Goal: Task Accomplishment & Management: Manage account settings

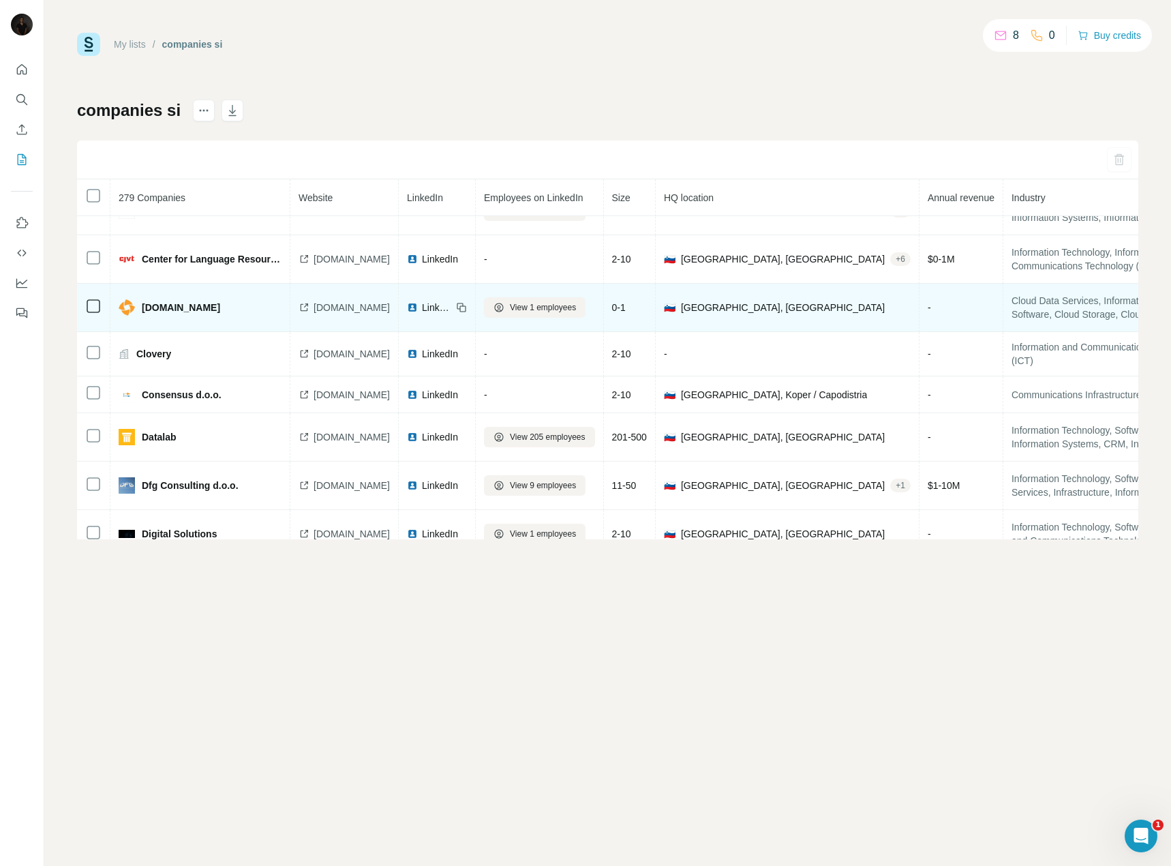
scroll to position [912, 0]
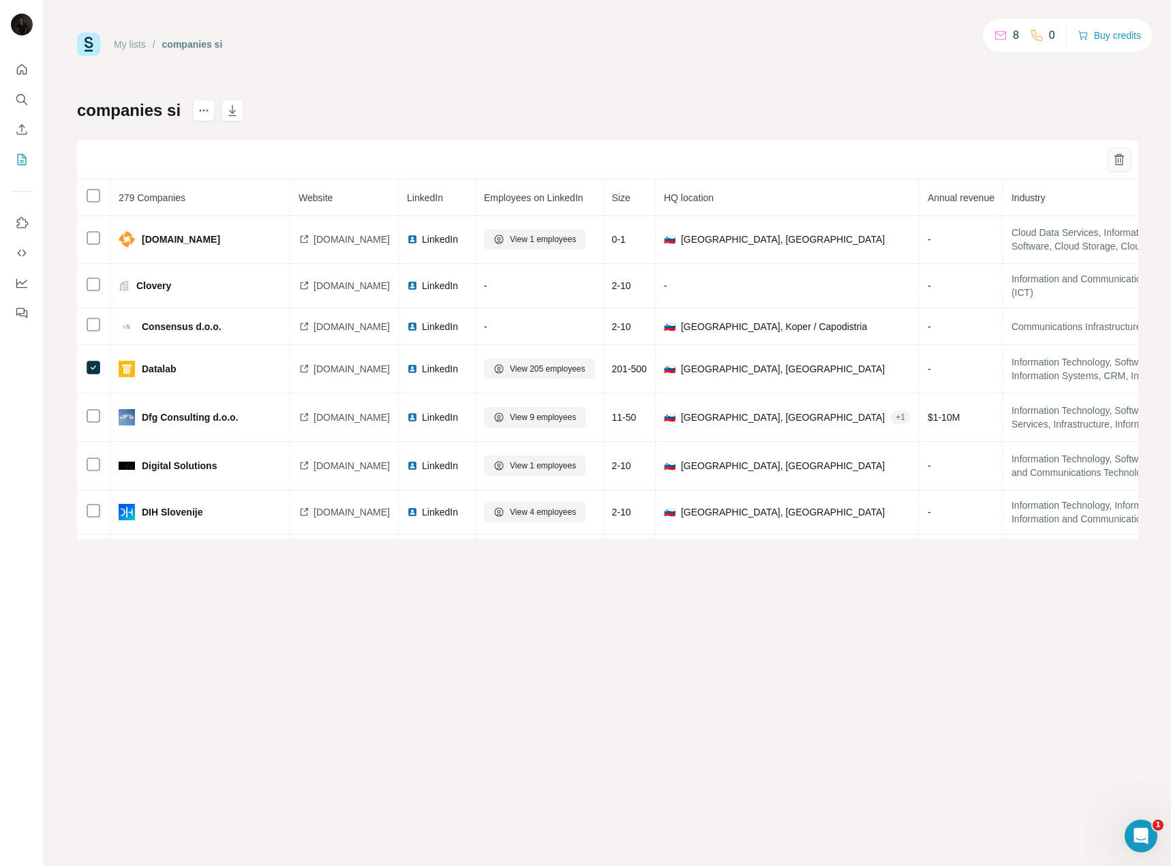
click at [1119, 153] on icon "button" at bounding box center [1119, 160] width 14 height 14
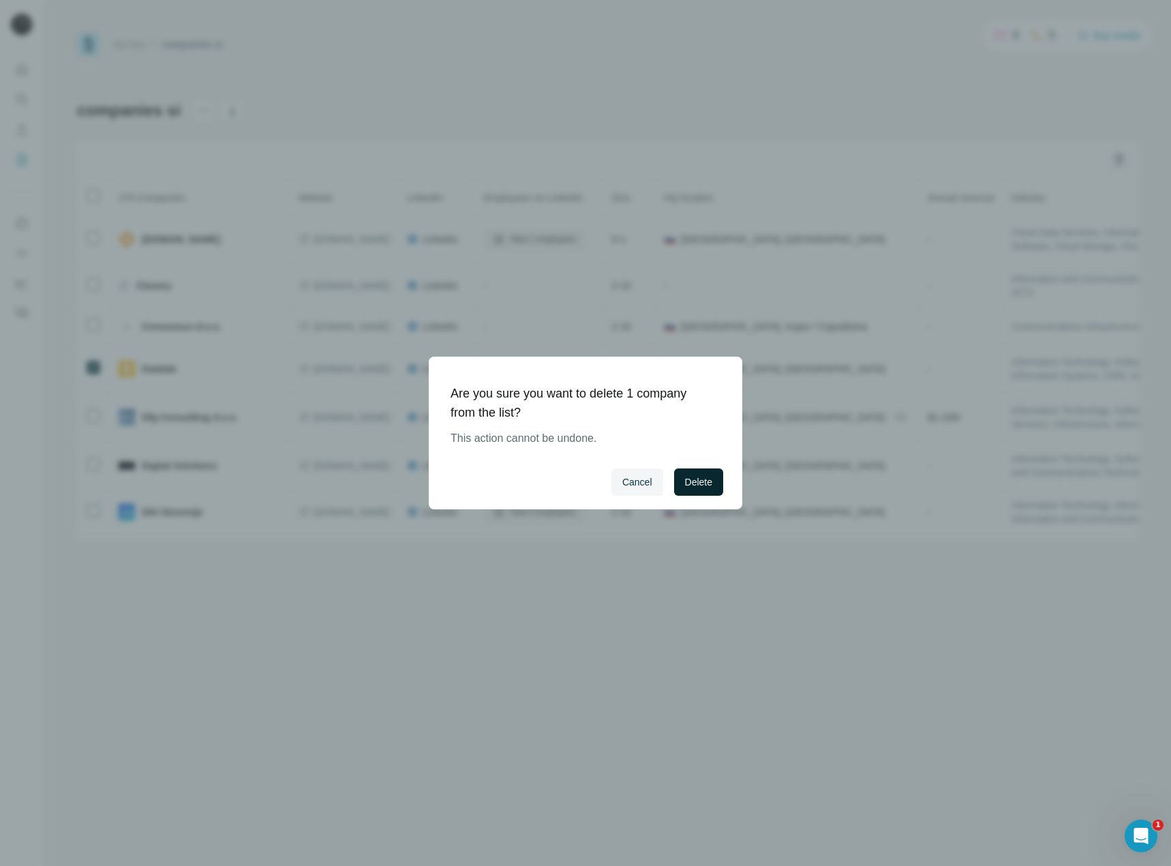
click at [686, 479] on span "Delete" at bounding box center [698, 482] width 27 height 14
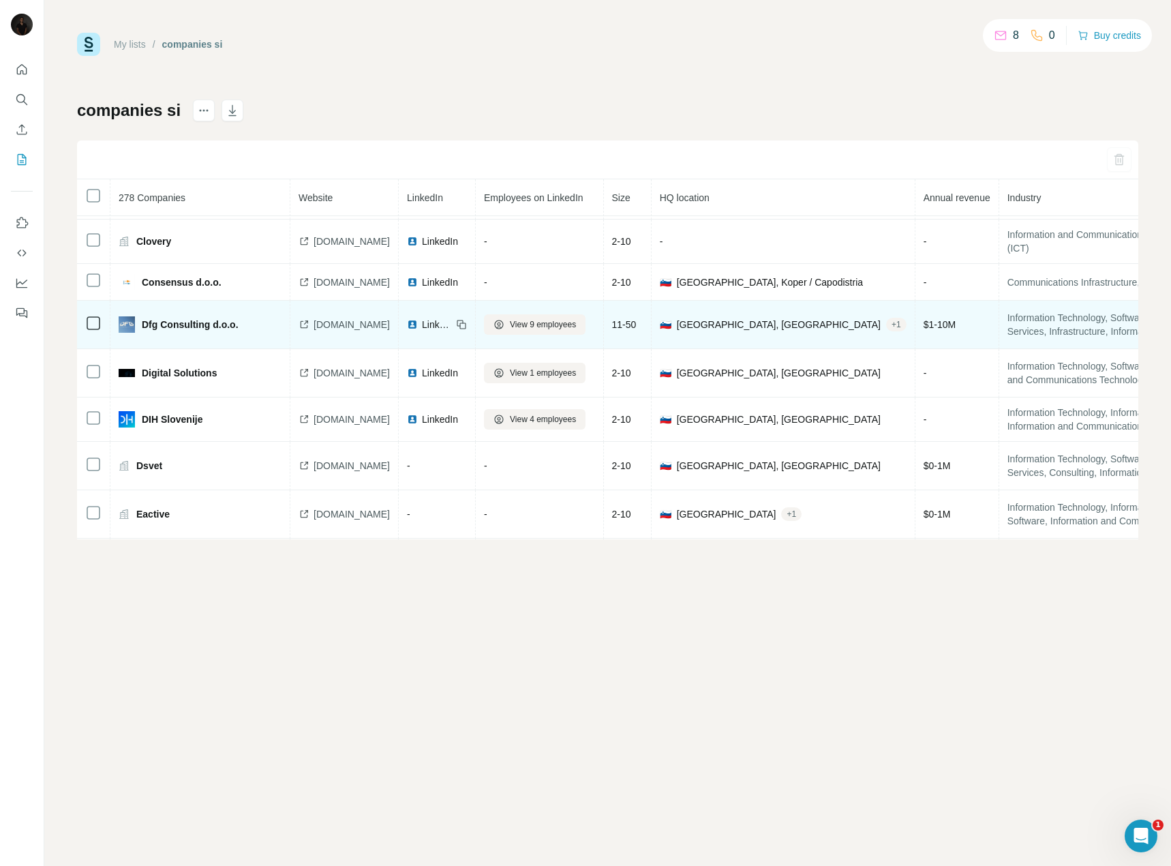
scroll to position [980, 0]
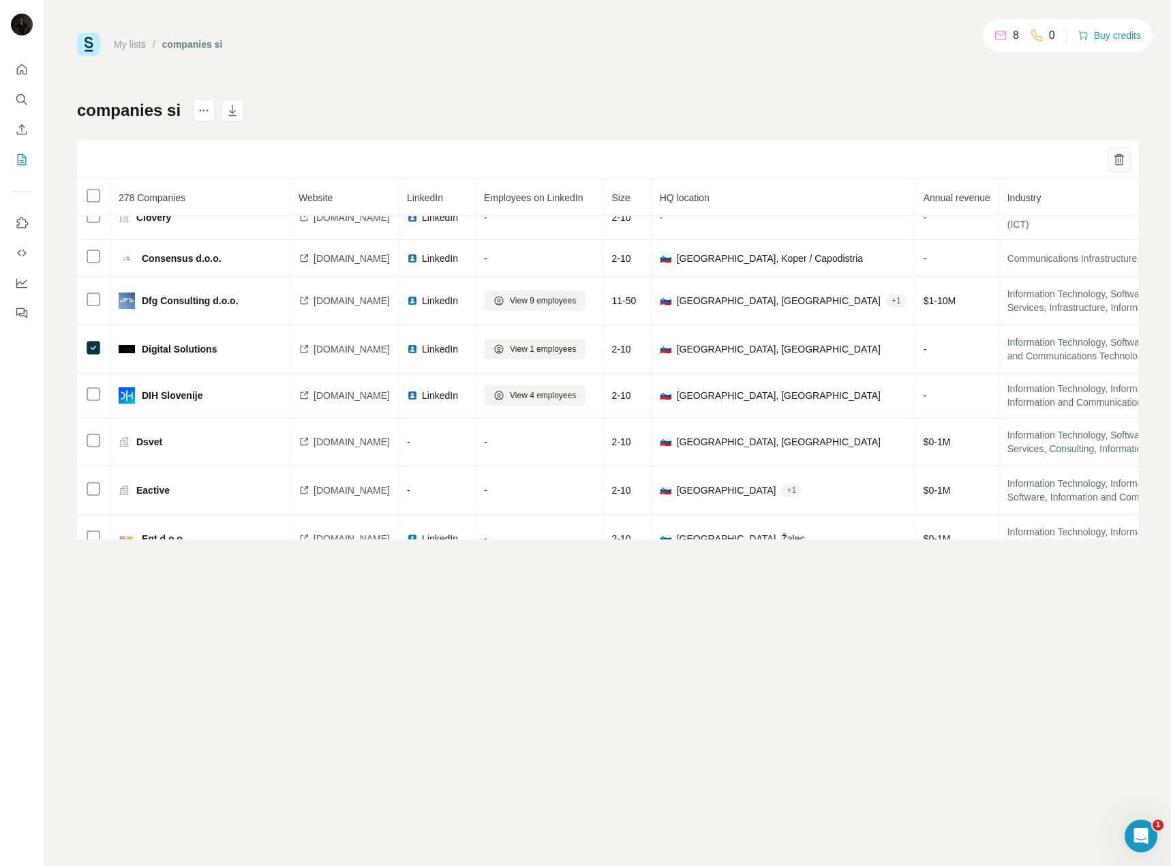
click at [1111, 162] on button "button" at bounding box center [1119, 159] width 25 height 25
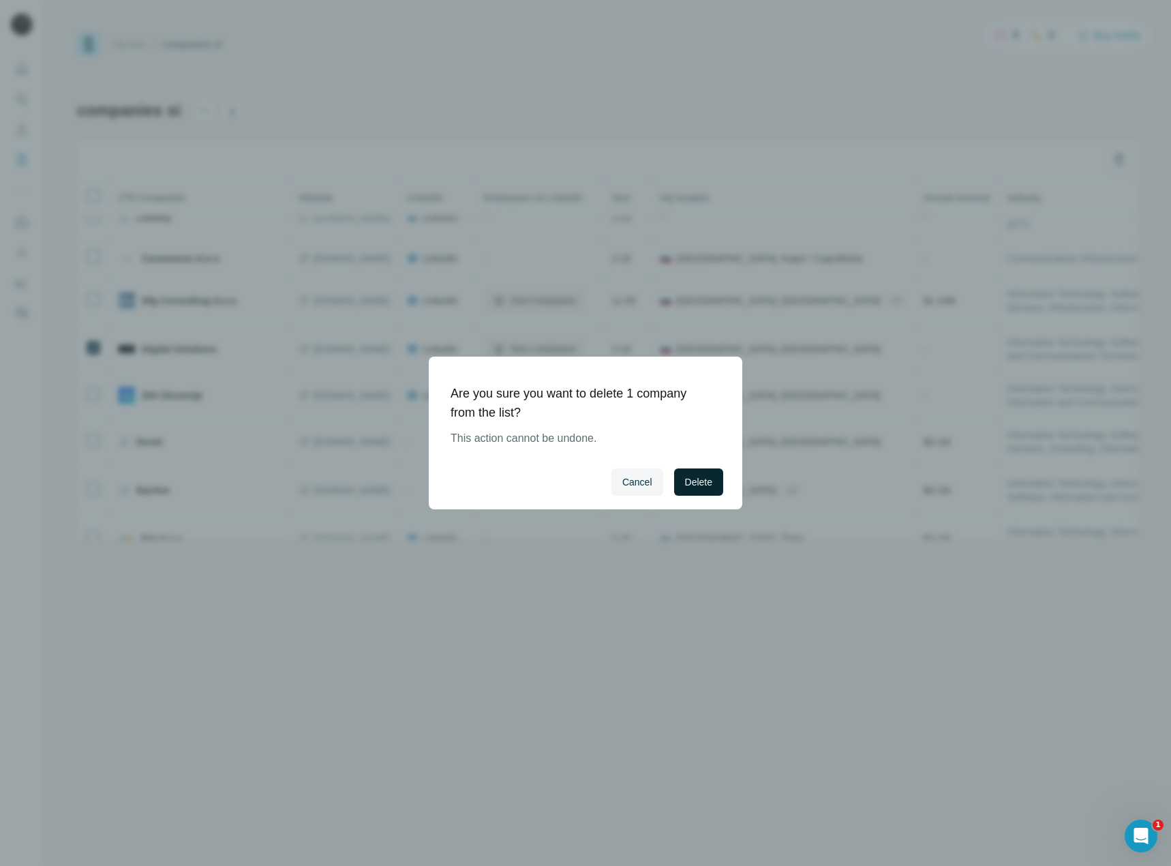
click at [698, 482] on span "Delete" at bounding box center [698, 482] width 27 height 14
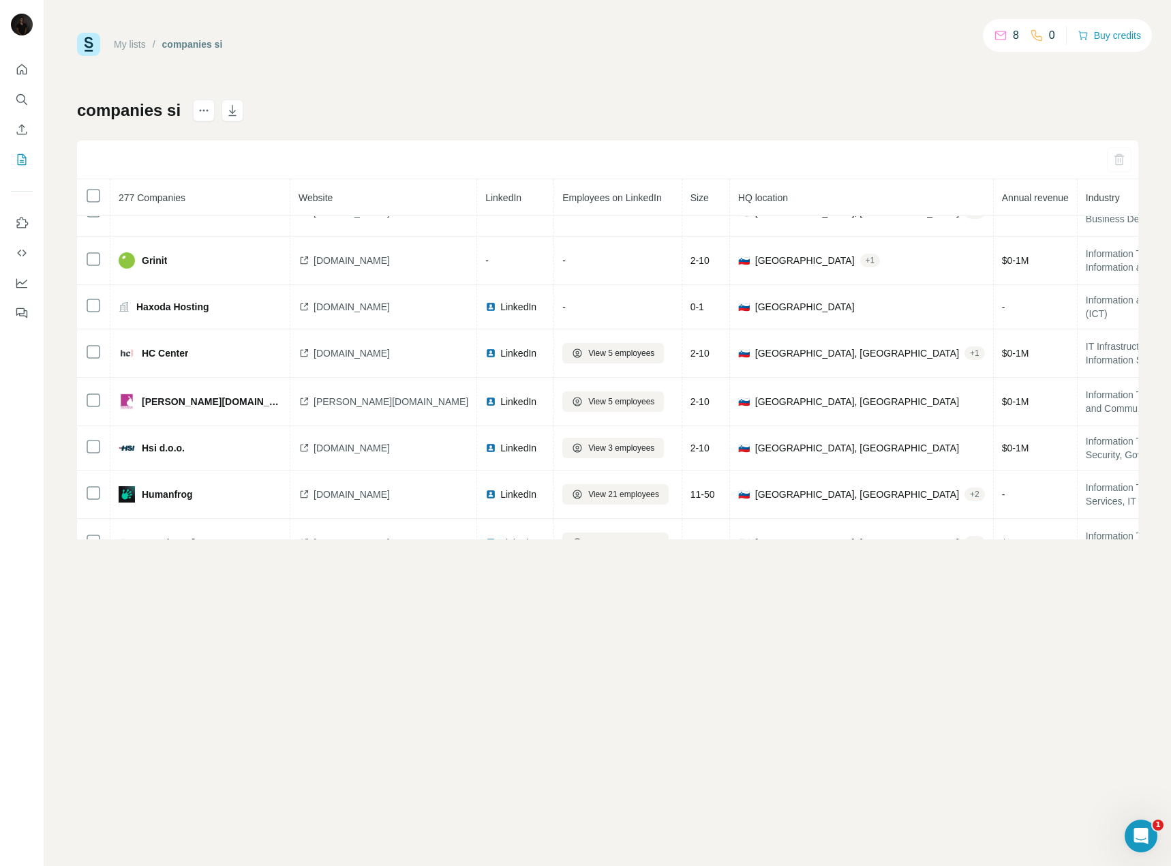
scroll to position [1516, 0]
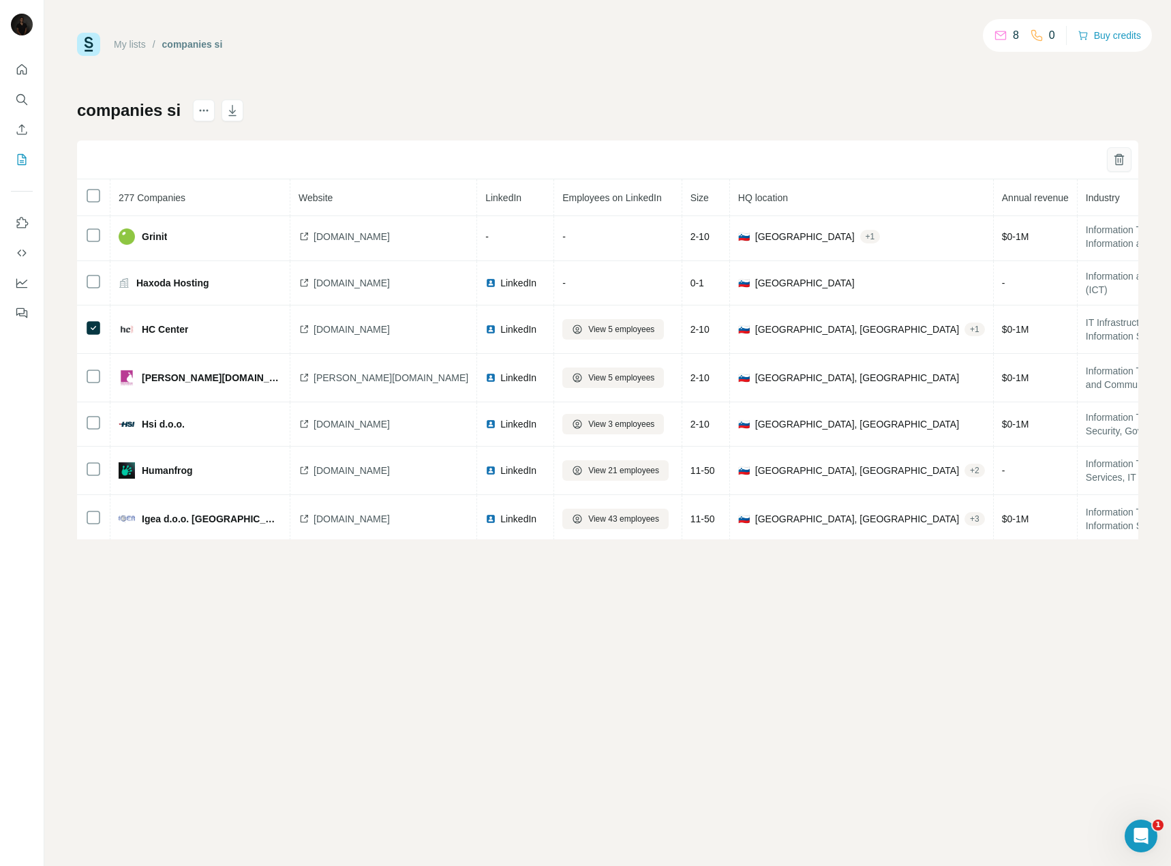
click at [1123, 162] on icon "button" at bounding box center [1118, 160] width 7 height 10
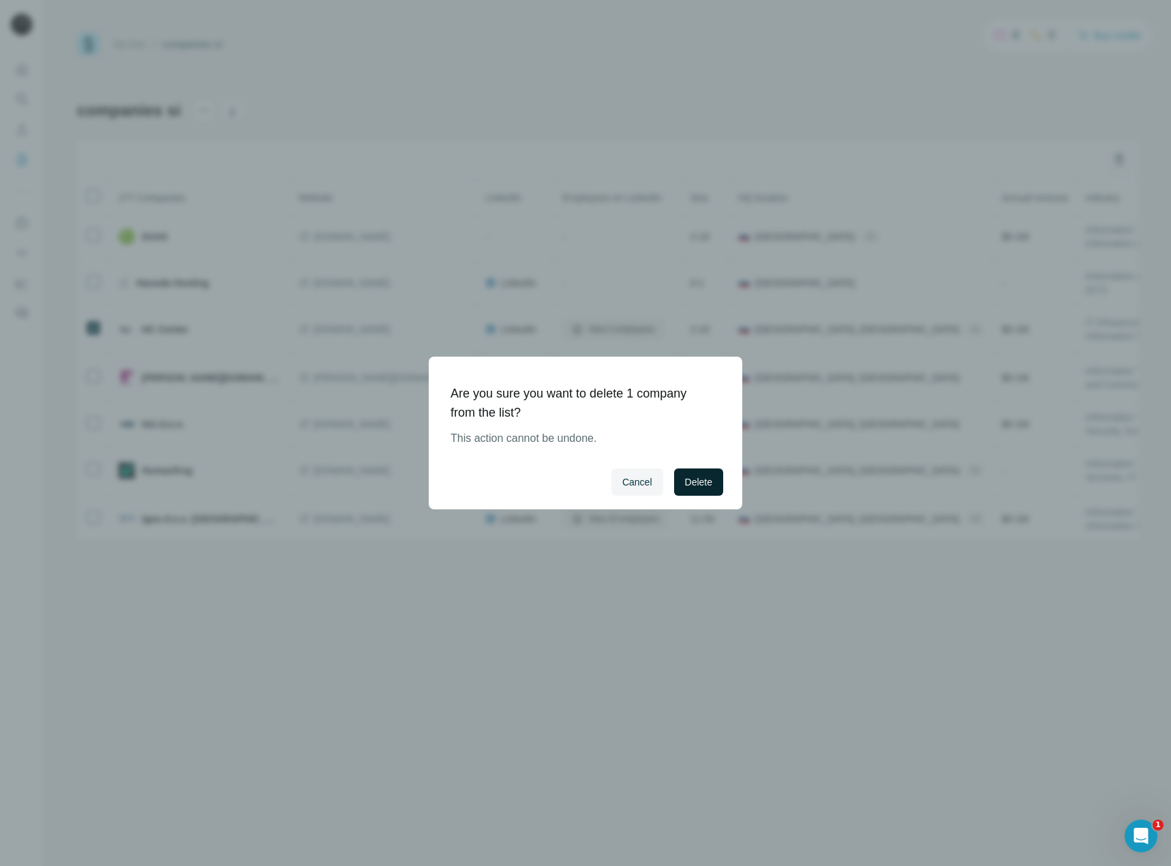
click at [711, 481] on span "Delete" at bounding box center [698, 482] width 27 height 14
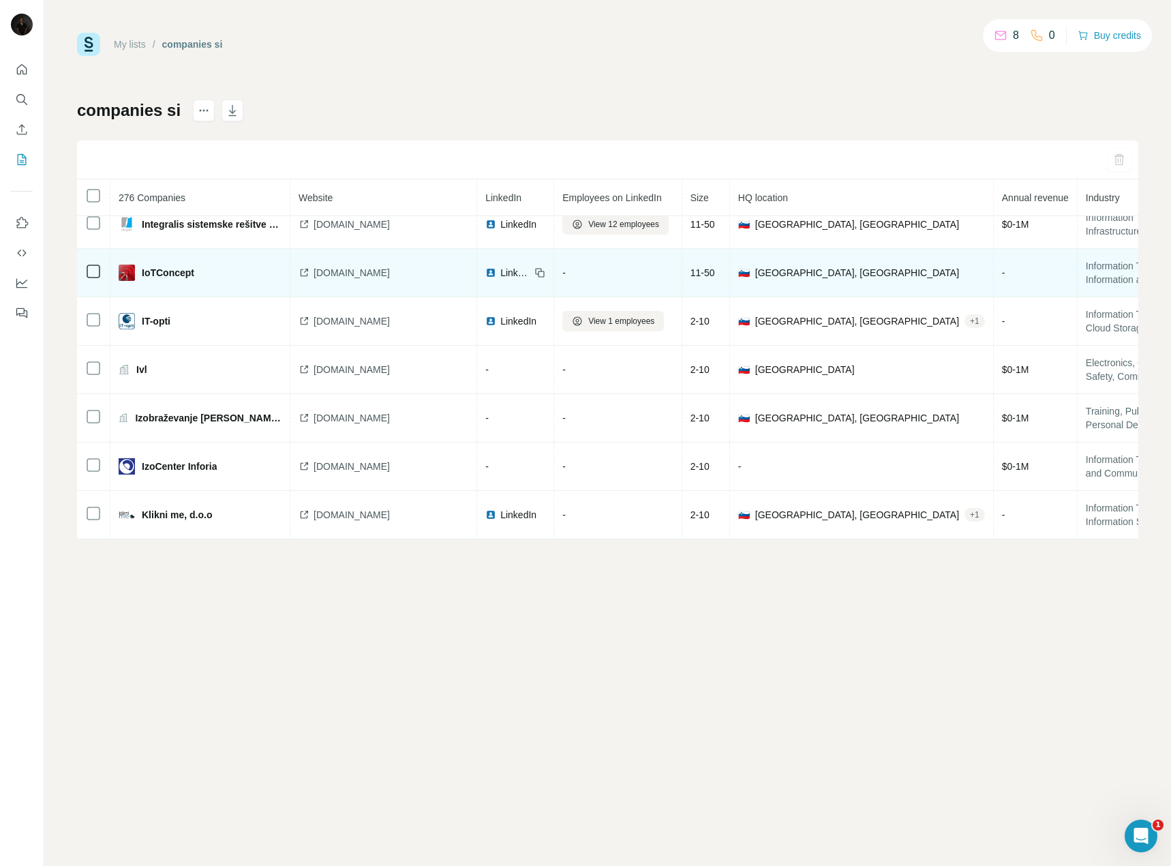
scroll to position [2063, 0]
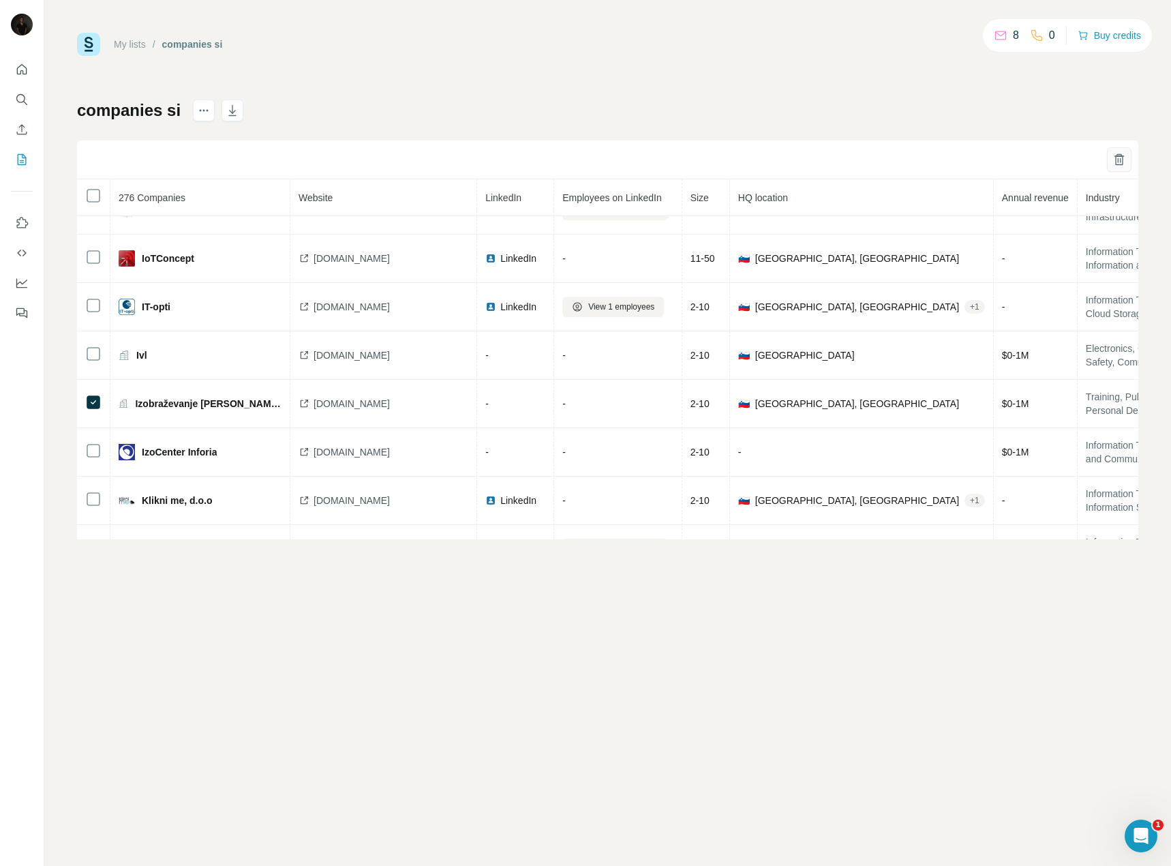
click at [1123, 156] on icon "button" at bounding box center [1120, 155] width 10 height 1
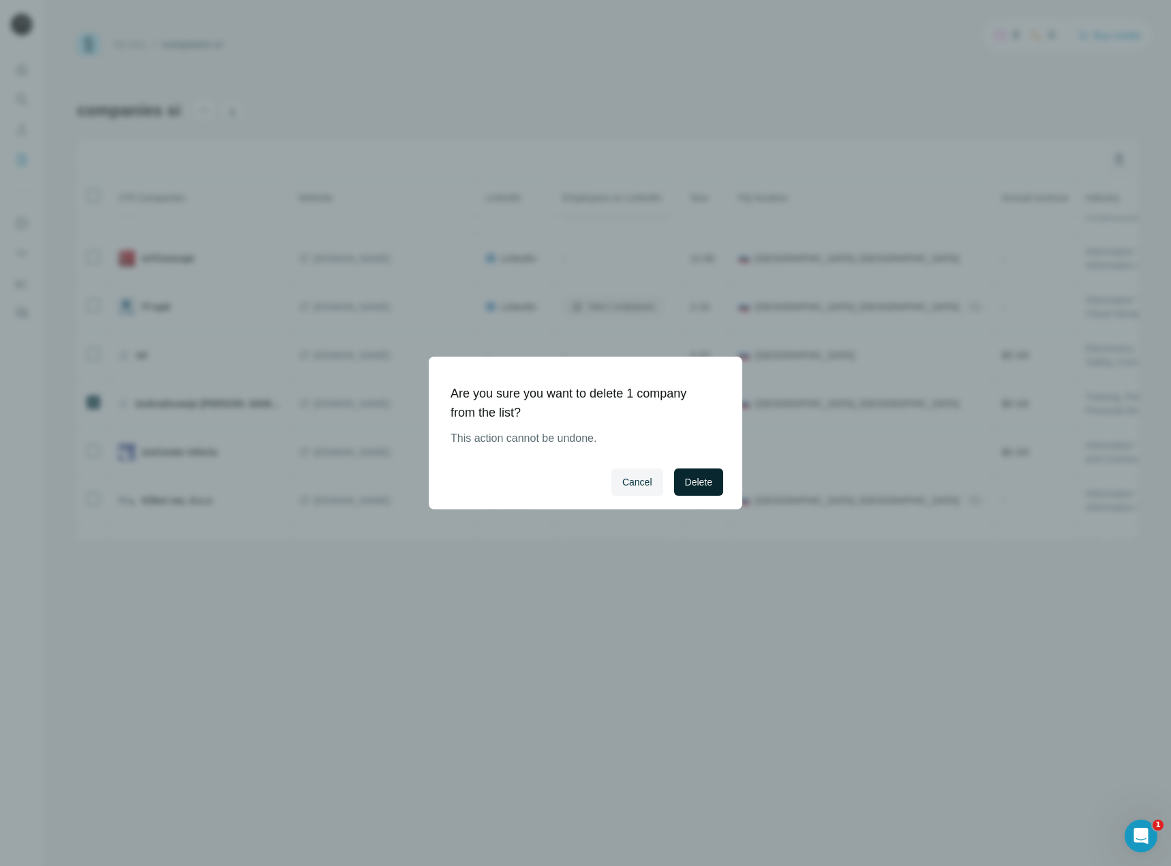
click at [685, 481] on span "Delete" at bounding box center [698, 482] width 27 height 14
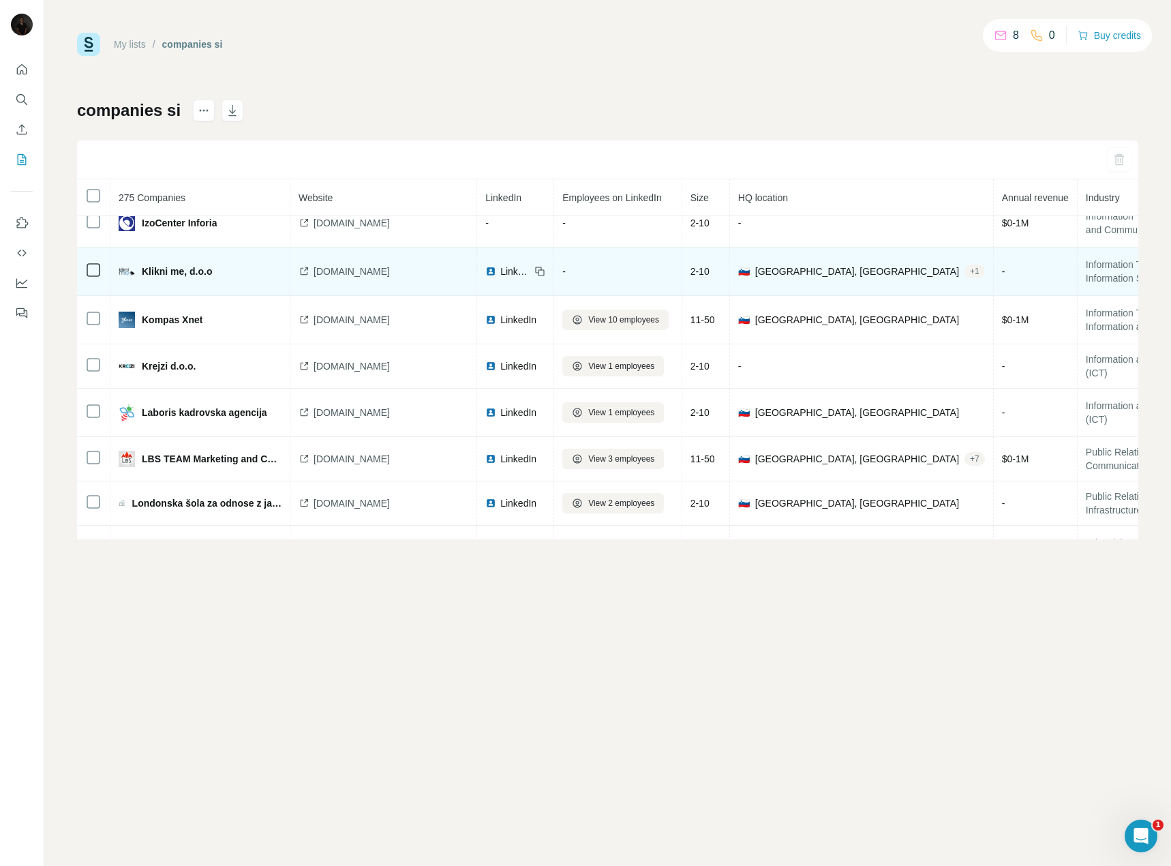
scroll to position [2267, 0]
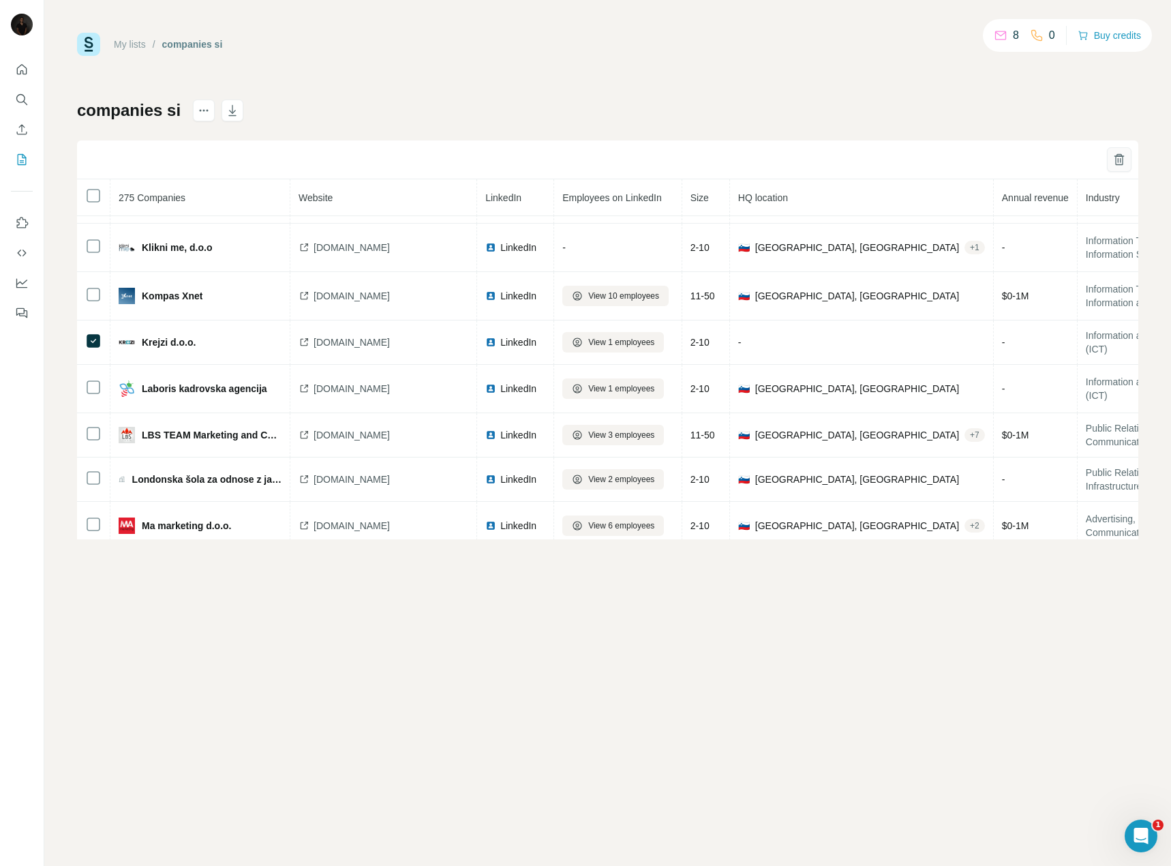
click at [1125, 156] on icon "button" at bounding box center [1119, 160] width 14 height 14
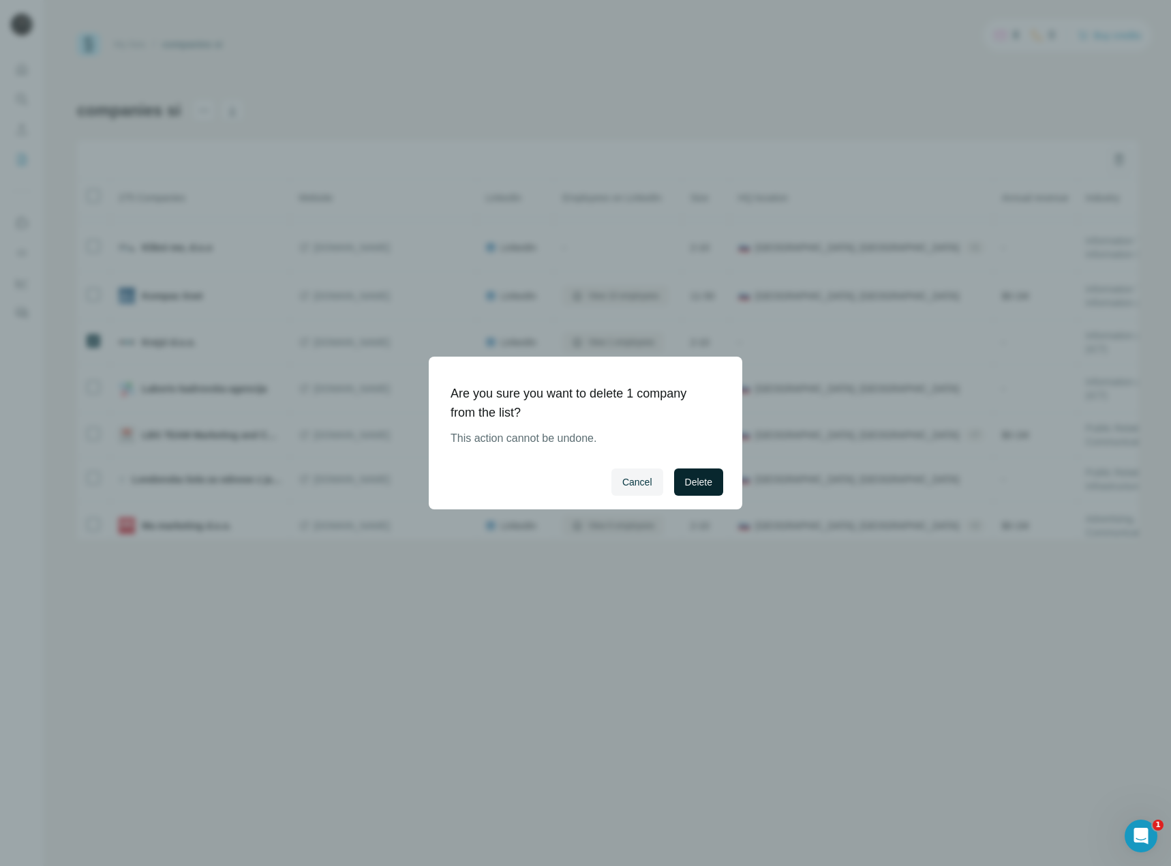
click at [693, 481] on span "Delete" at bounding box center [698, 482] width 27 height 14
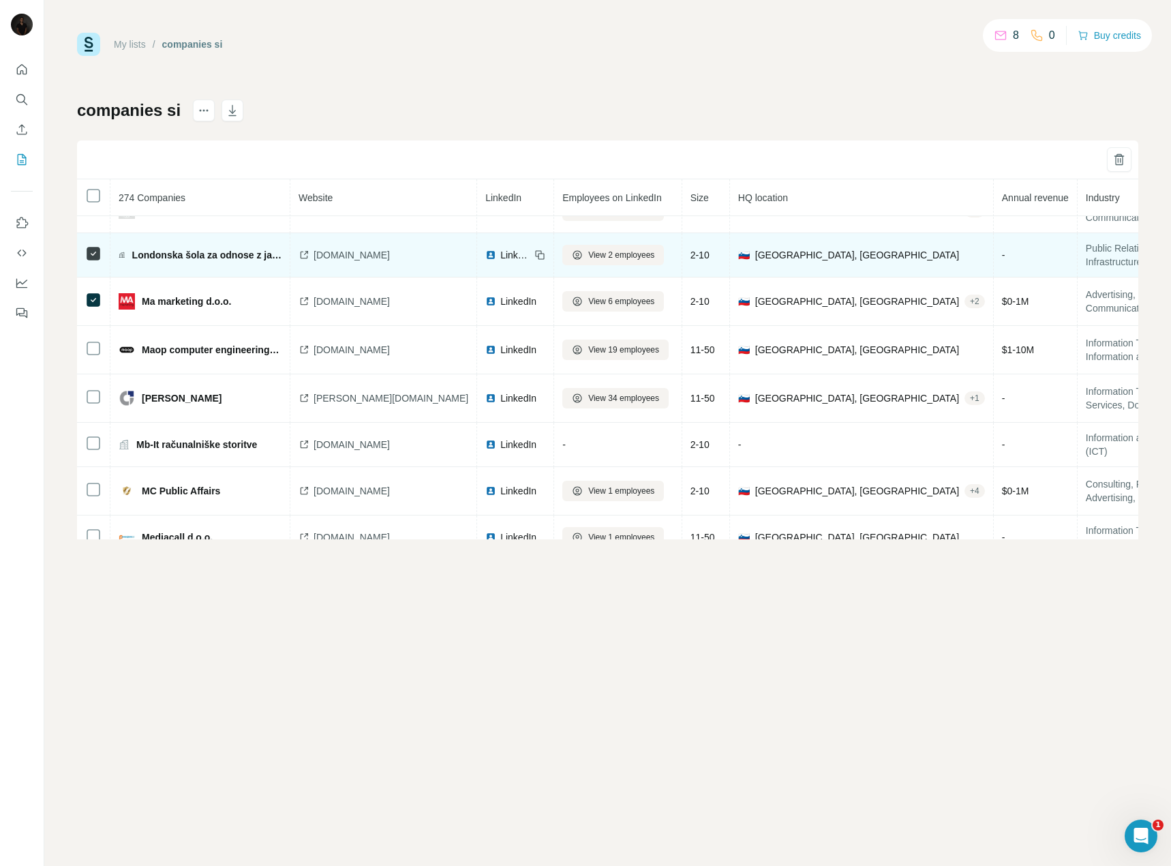
scroll to position [2472, 0]
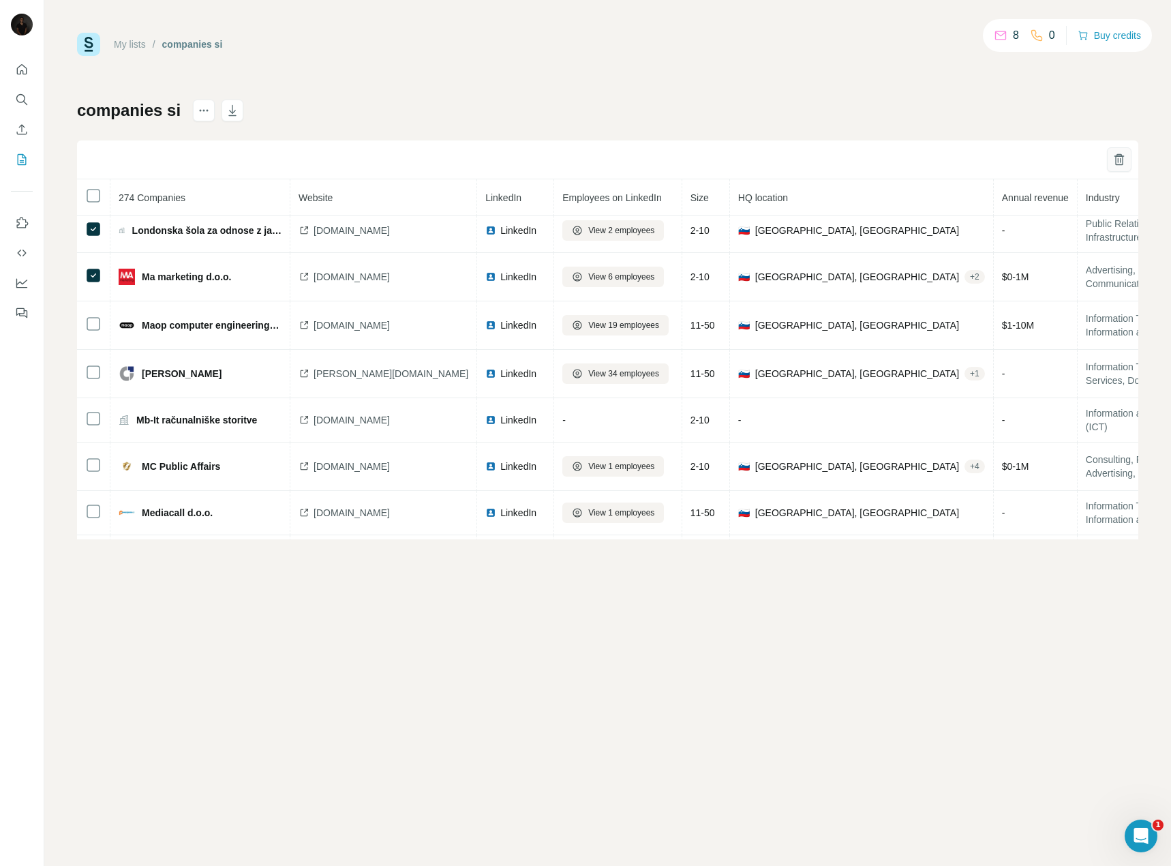
click at [1117, 162] on icon "button" at bounding box center [1119, 160] width 14 height 14
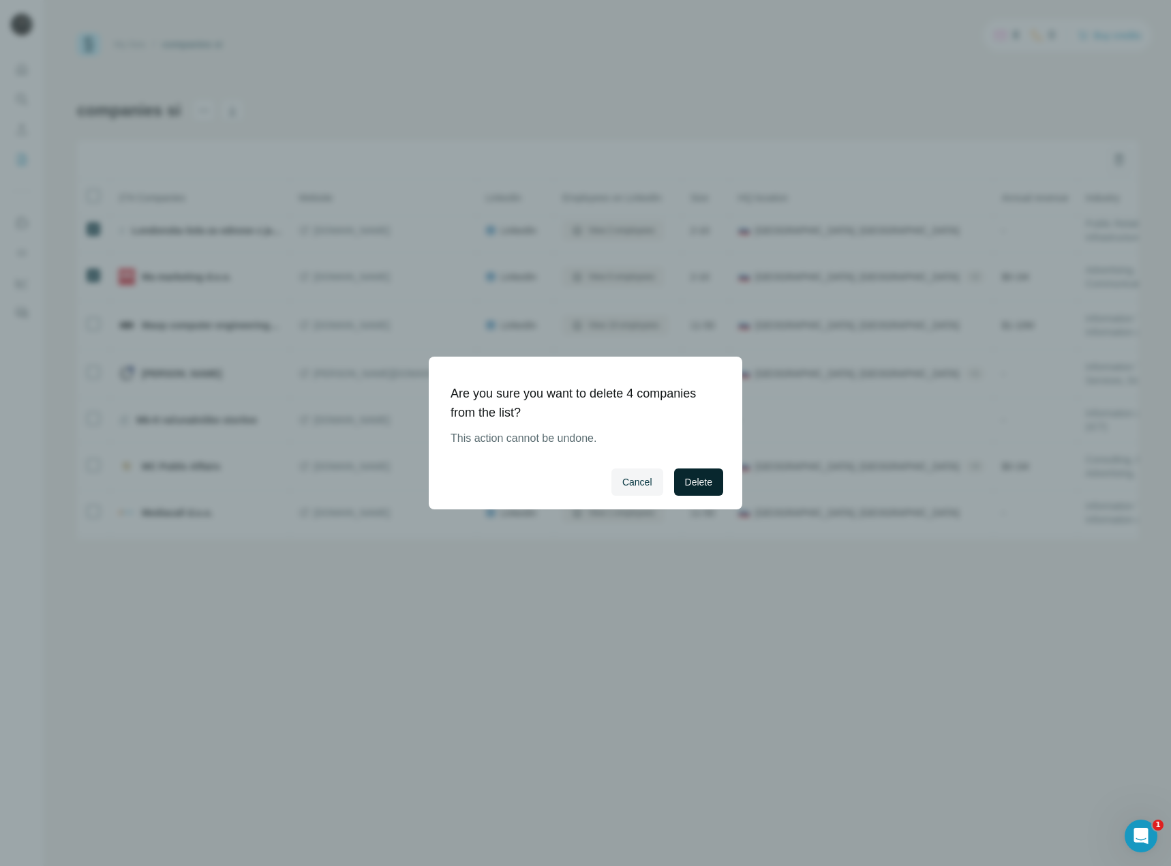
click at [695, 485] on span "Delete" at bounding box center [698, 482] width 27 height 14
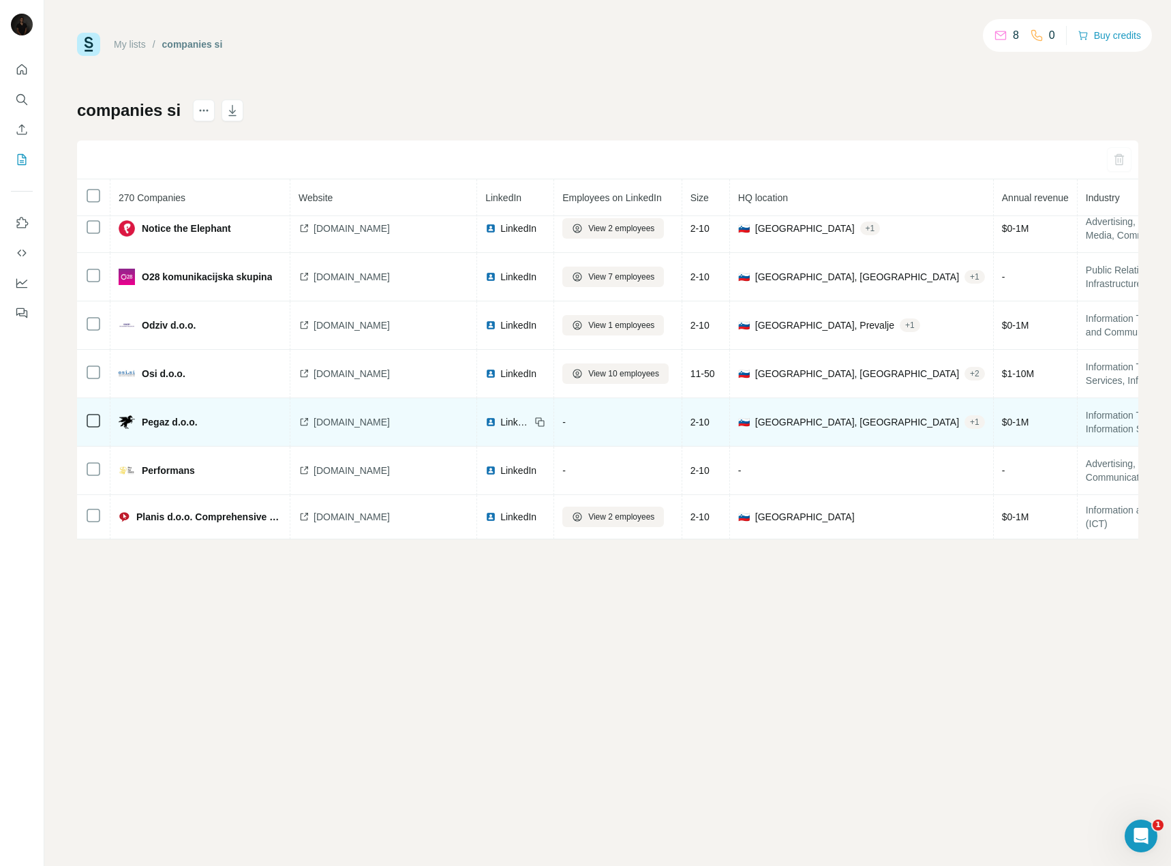
scroll to position [3002, 0]
